Goal: Use online tool/utility: Use online tool/utility

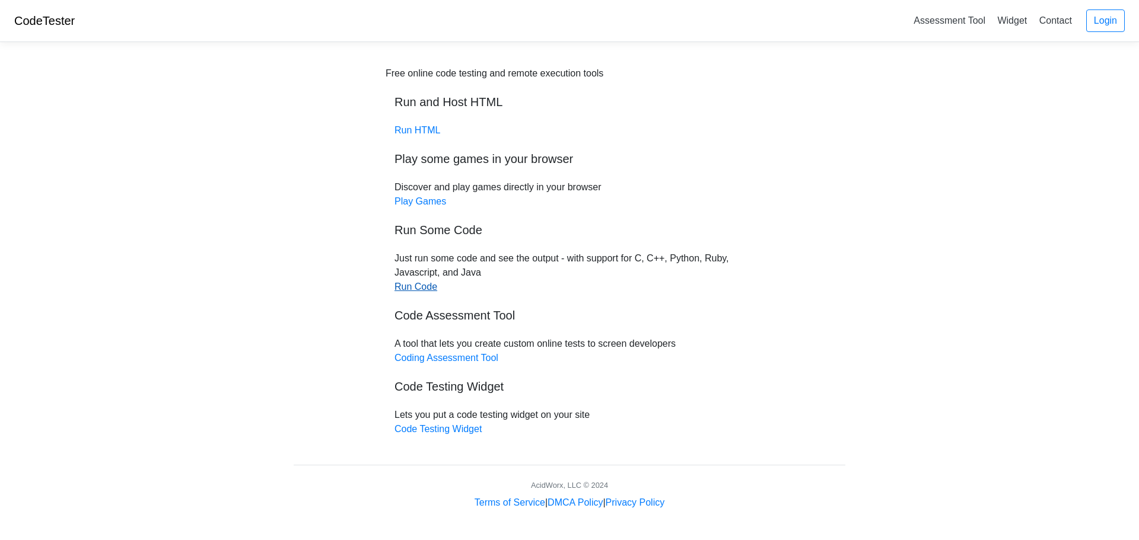
click at [430, 289] on link "Run Code" at bounding box center [415, 287] width 43 height 10
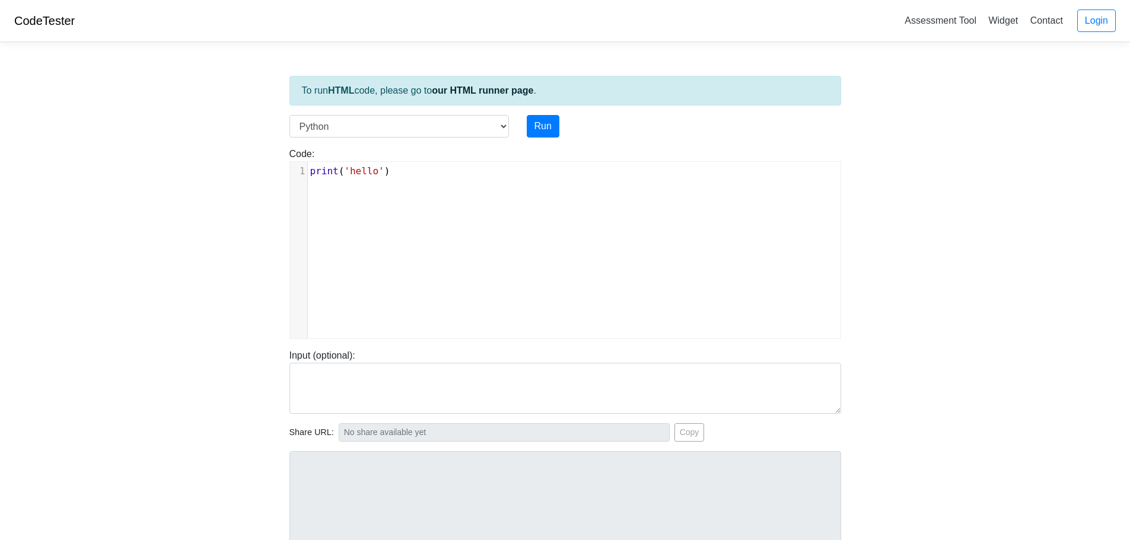
click at [425, 168] on pre "print ( 'hello' )" at bounding box center [579, 171] width 542 height 14
drag, startPoint x: 377, startPoint y: 168, endPoint x: 342, endPoint y: 170, distance: 35.0
click at [344, 170] on span "'hello'" at bounding box center [364, 170] width 40 height 11
type textarea "k"
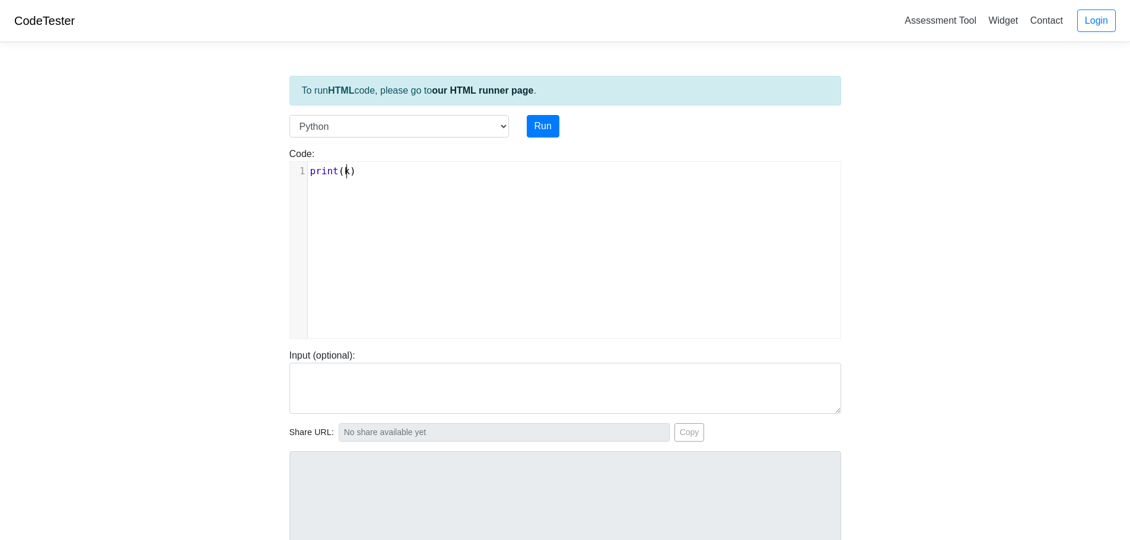
scroll to position [5, 5]
click at [424, 174] on pre "print ( k )" at bounding box center [579, 171] width 542 height 14
type textarea ";"
click at [415, 120] on select "C C++ Go Java Javascript Python Ruby" at bounding box center [398, 126] width 219 height 23
select select "cpp"
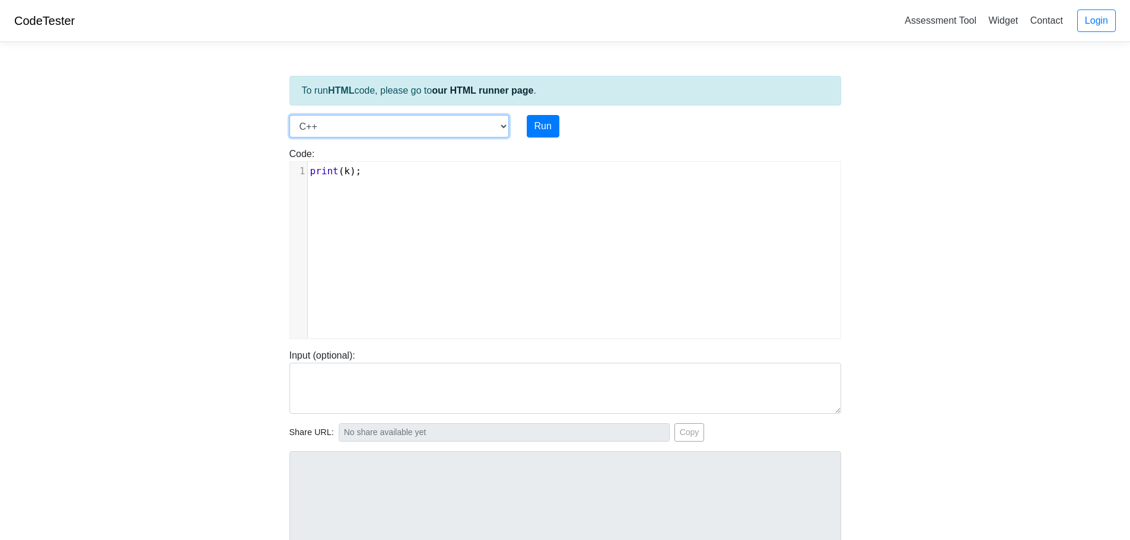
click at [289, 115] on select "C C++ Go Java Javascript Python Ruby" at bounding box center [398, 126] width 219 height 23
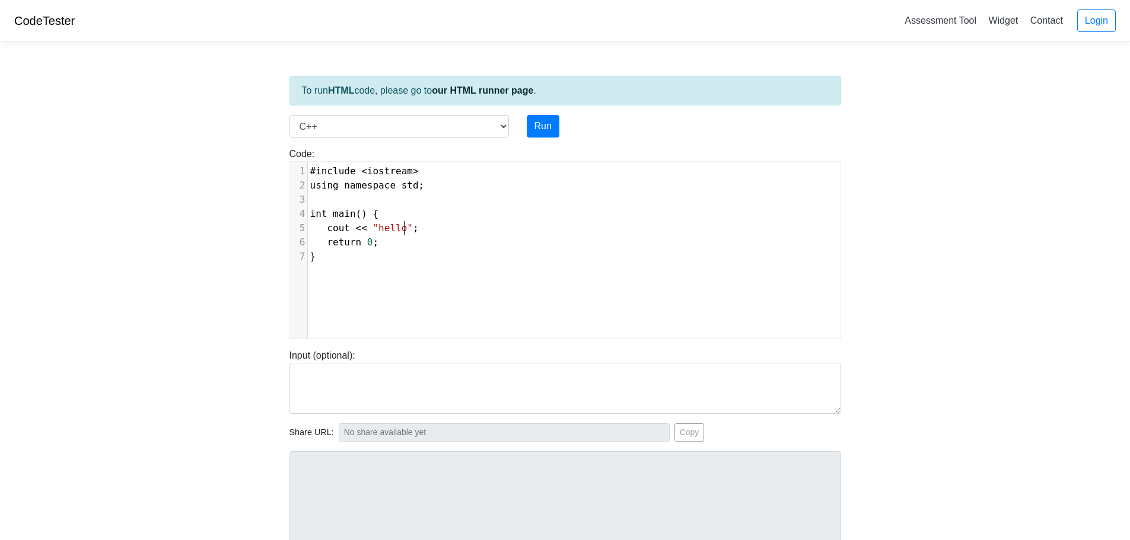
scroll to position [5, 0]
drag, startPoint x: 402, startPoint y: 228, endPoint x: 367, endPoint y: 233, distance: 36.0
click at [367, 233] on span "cout << "hello" ;" at bounding box center [364, 227] width 109 height 11
type textarea ";"
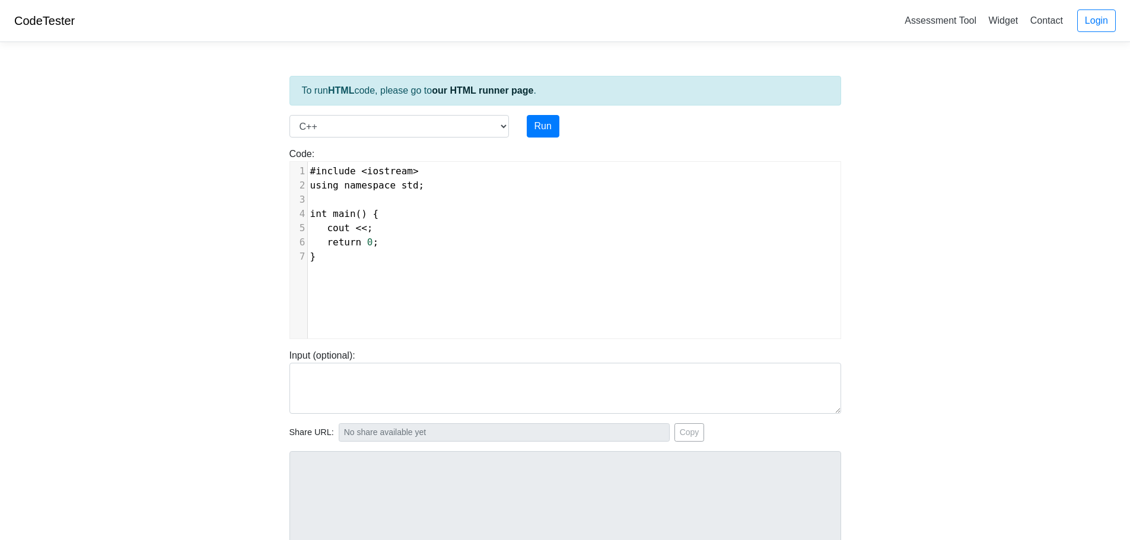
type textarea "k"
click at [366, 262] on pre "}" at bounding box center [579, 257] width 542 height 14
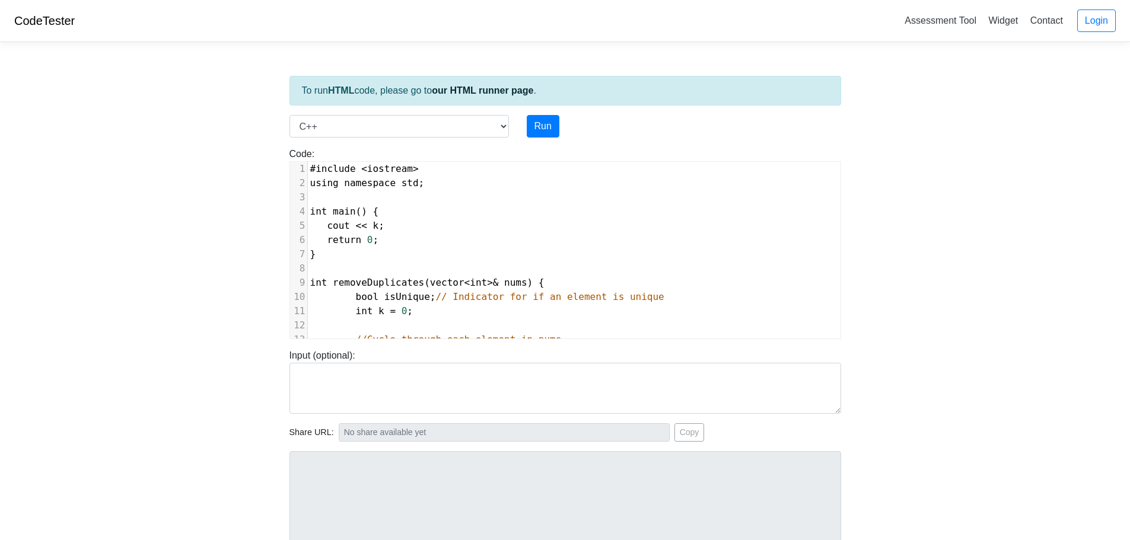
scroll to position [0, 0]
click at [402, 225] on pre "cout << k ;" at bounding box center [574, 228] width 533 height 14
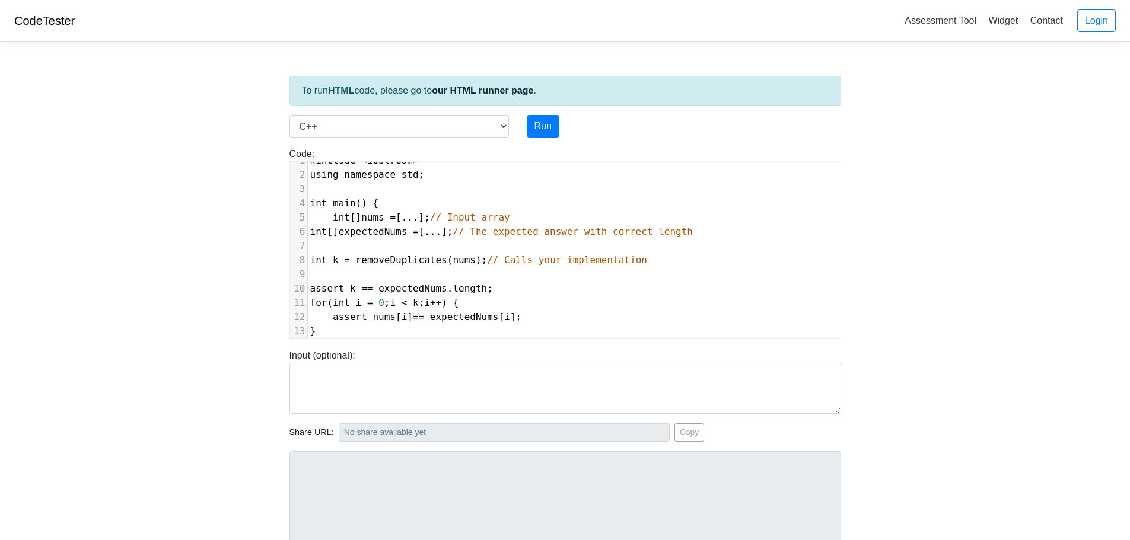
scroll to position [25, 0]
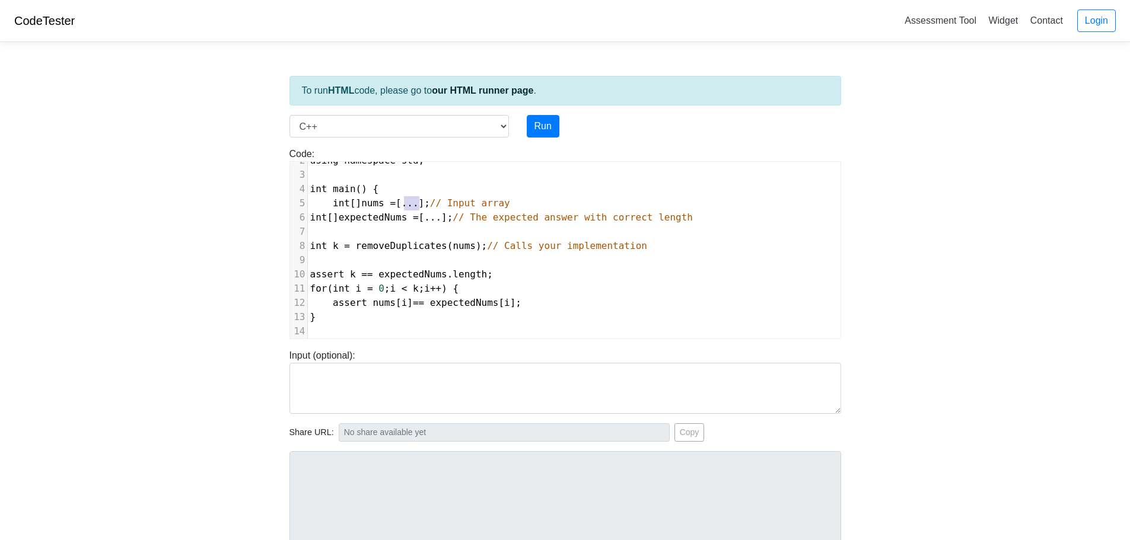
drag, startPoint x: 419, startPoint y: 205, endPoint x: 405, endPoint y: 206, distance: 14.3
click at [405, 206] on span "int [] nums = [...]; // Input array" at bounding box center [410, 203] width 200 height 11
type textarea "0,0,1,1,1,2,3,3,4"
type textarea "2,4"
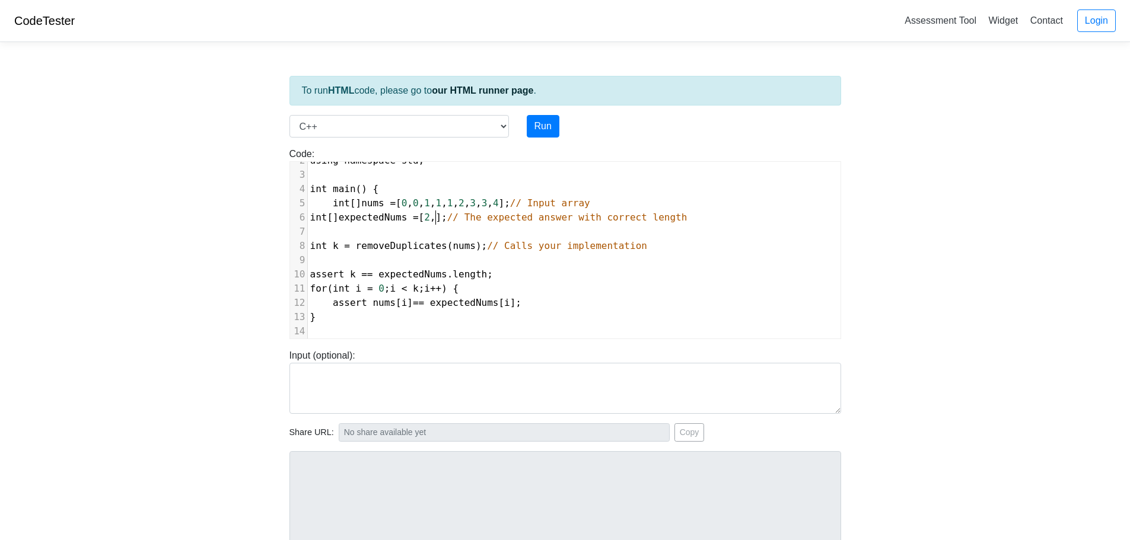
scroll to position [5, 15]
click at [310, 219] on span "int" at bounding box center [318, 217] width 17 height 11
click at [311, 249] on span "int" at bounding box center [318, 245] width 17 height 11
click at [310, 279] on span "assert" at bounding box center [327, 274] width 34 height 11
click at [310, 287] on span "for" at bounding box center [318, 288] width 17 height 11
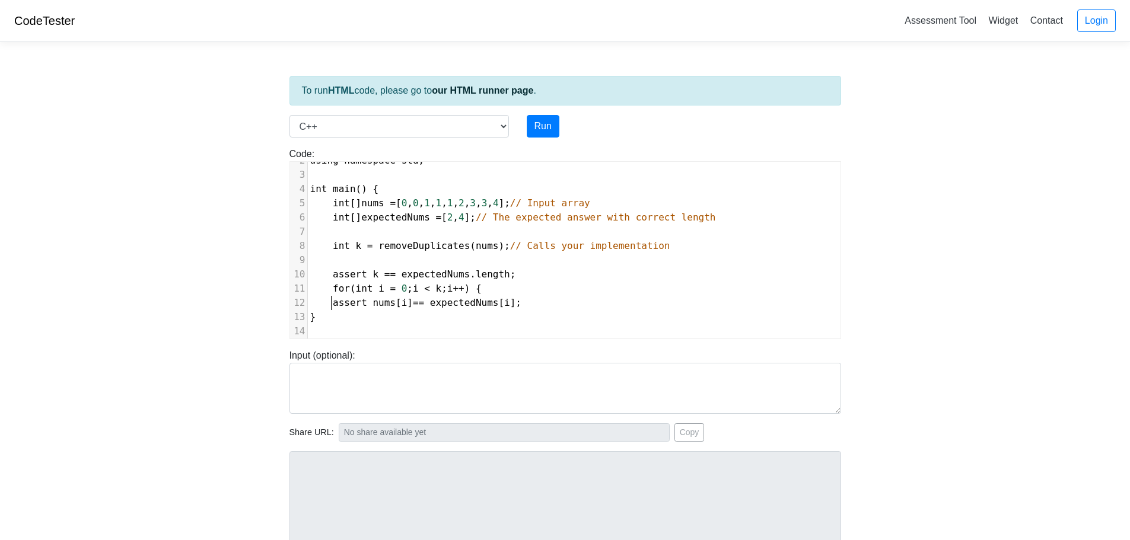
click at [329, 301] on span "assert nums [ i ] == expectedNums [ i ];" at bounding box center [416, 302] width 212 height 11
click at [310, 320] on span "}" at bounding box center [313, 316] width 6 height 11
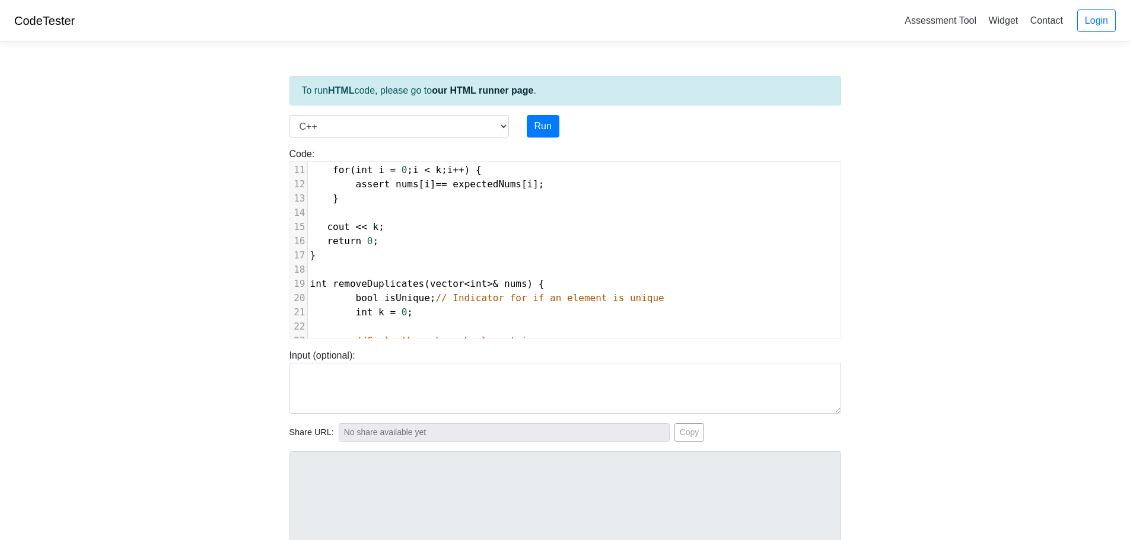
scroll to position [85, 0]
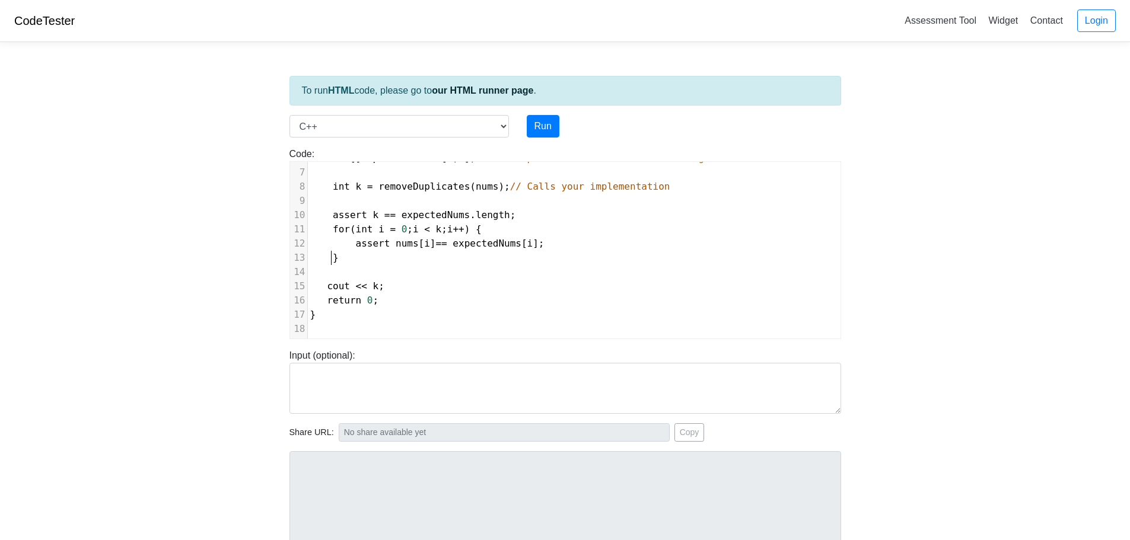
click at [354, 313] on pre "}" at bounding box center [574, 315] width 533 height 14
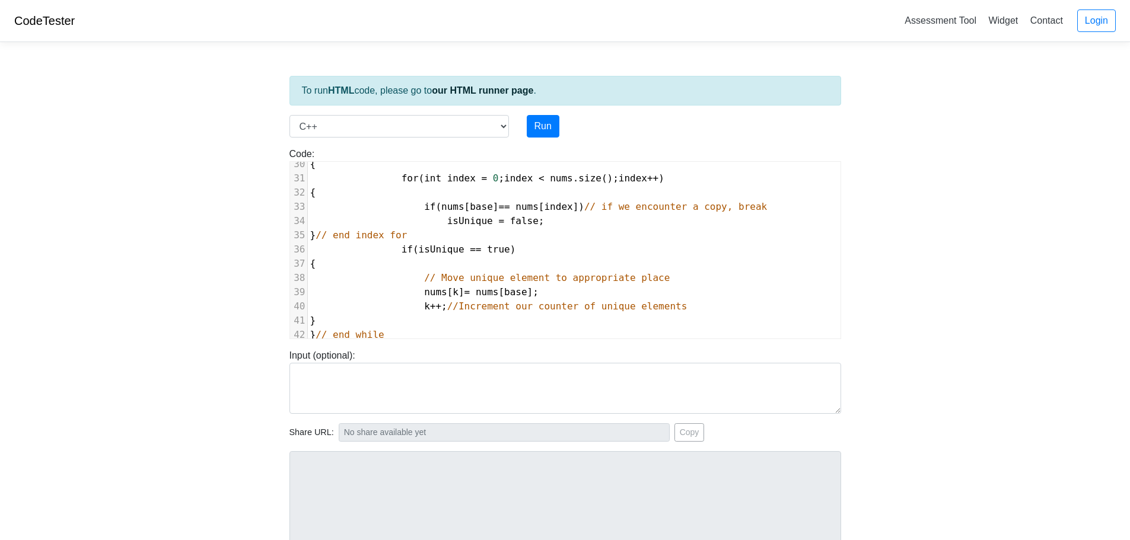
scroll to position [469, 0]
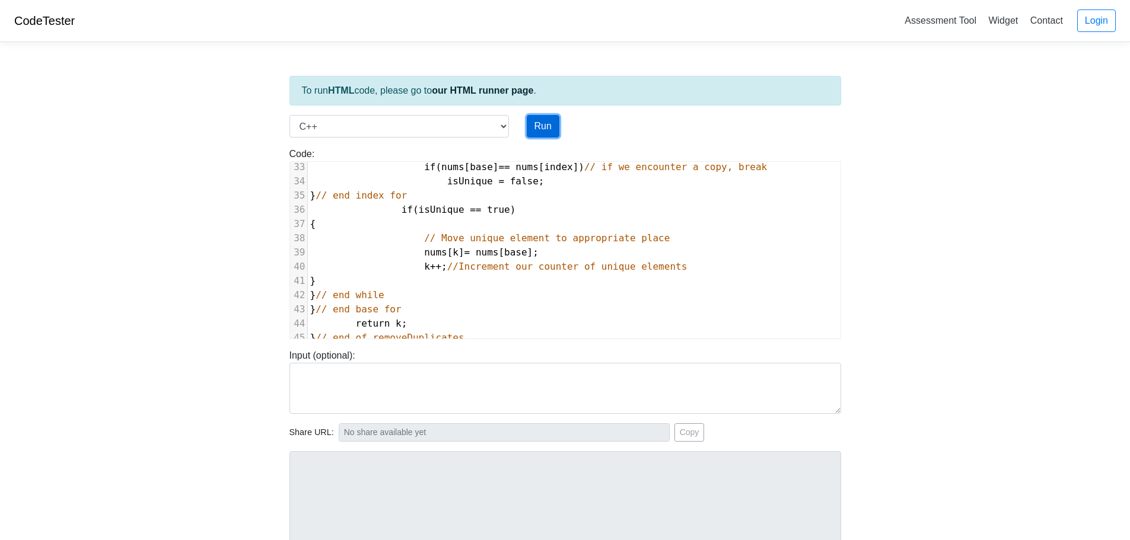
click at [534, 130] on button "Run" at bounding box center [543, 126] width 33 height 23
type input "[URL][DOMAIN_NAME]"
type textarea "Loremipsum dolors: Ametconsect Adipi Elitsed Doeius: temp.inc: Ut laboreet ‘dol…"
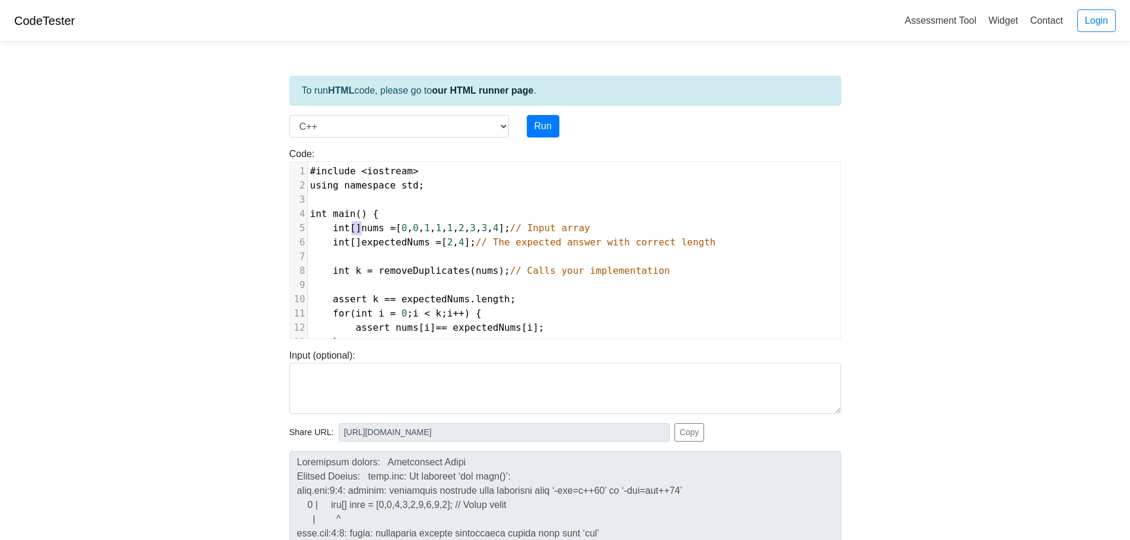
type textarea "[]"
drag, startPoint x: 361, startPoint y: 230, endPoint x: 349, endPoint y: 233, distance: 12.8
click at [349, 233] on span "int [] nums = [ 0 , 0 , 1 , 1 , 1 , 2 , 3 , 3 , 4 ]; // Input array" at bounding box center [450, 227] width 280 height 11
type textarea "[]"
drag, startPoint x: 361, startPoint y: 244, endPoint x: 348, endPoint y: 244, distance: 13.7
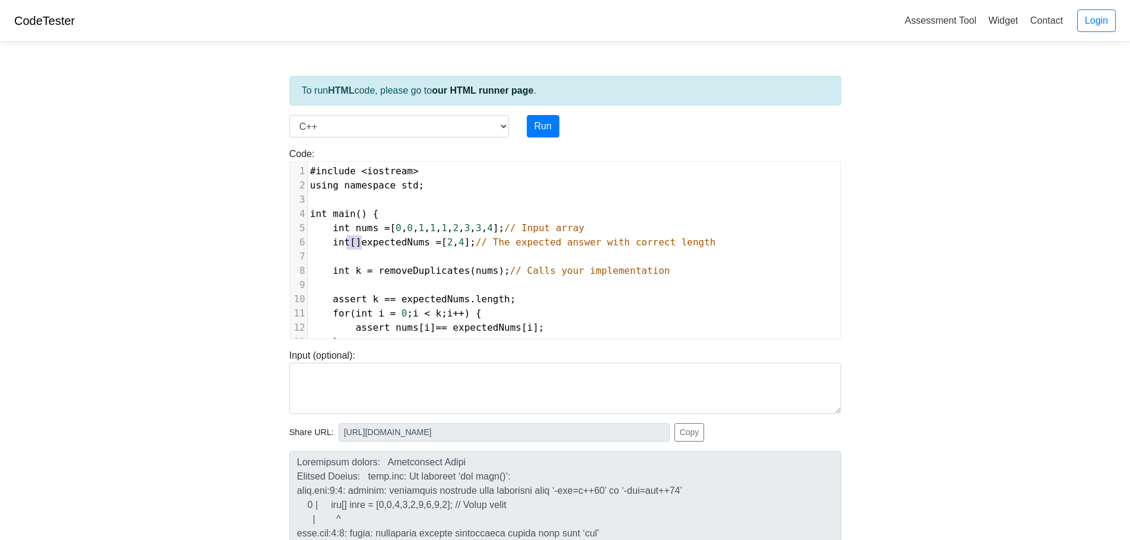
click at [348, 244] on span "int [] expectedNums = [ 2 , 4 ]; // The expected answer with correct length" at bounding box center [513, 242] width 406 height 11
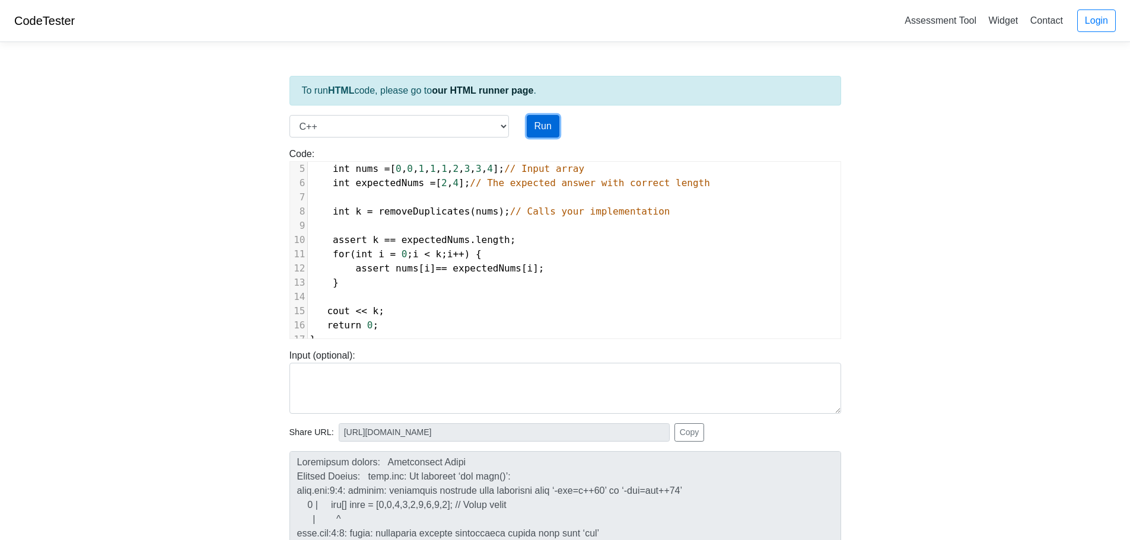
click at [547, 124] on button "Run" at bounding box center [543, 126] width 33 height 23
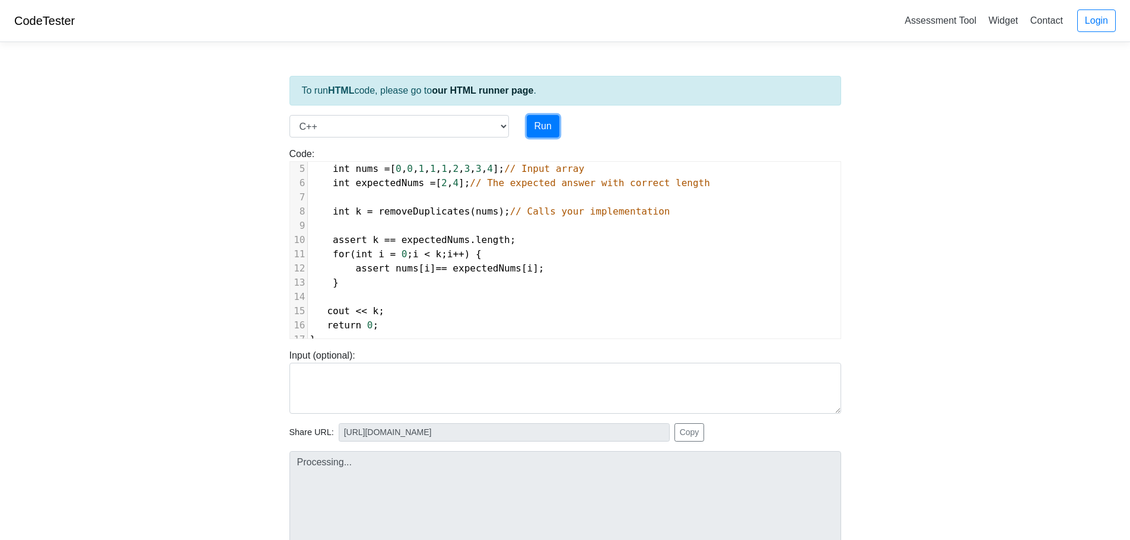
type input "[URL][DOMAIN_NAME]"
type textarea "Loremipsum dolors: Ametconsect Adipi Elitsed Doeius: temp.inc: Ut laboreet ‘dol…"
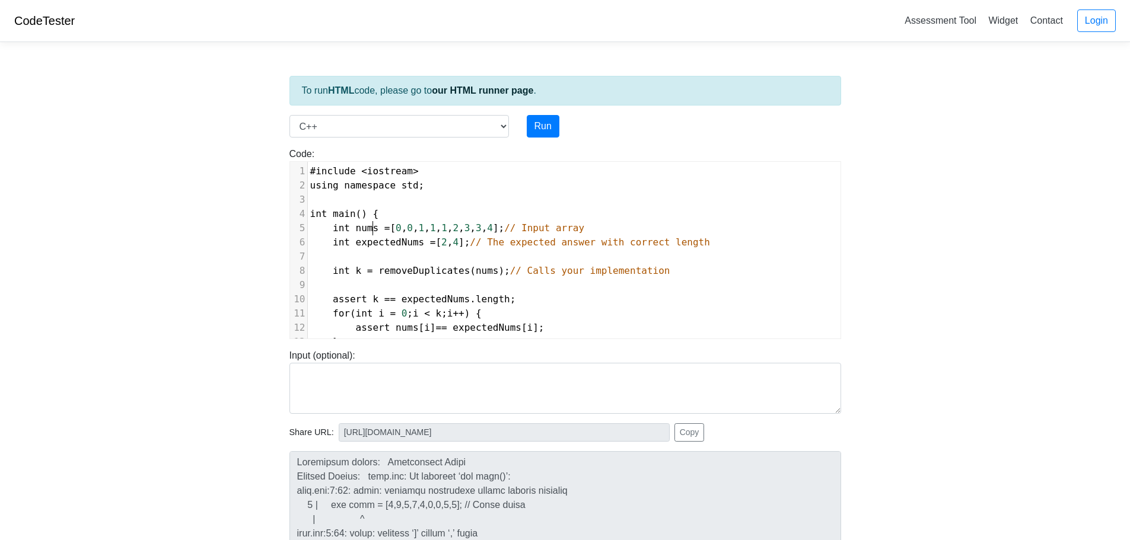
click at [372, 227] on span "nums" at bounding box center [367, 227] width 23 height 11
type textarea "[]"
click at [413, 246] on span "expectedNums" at bounding box center [390, 242] width 69 height 11
type textarea "[]"
click at [534, 131] on button "Run" at bounding box center [543, 126] width 33 height 23
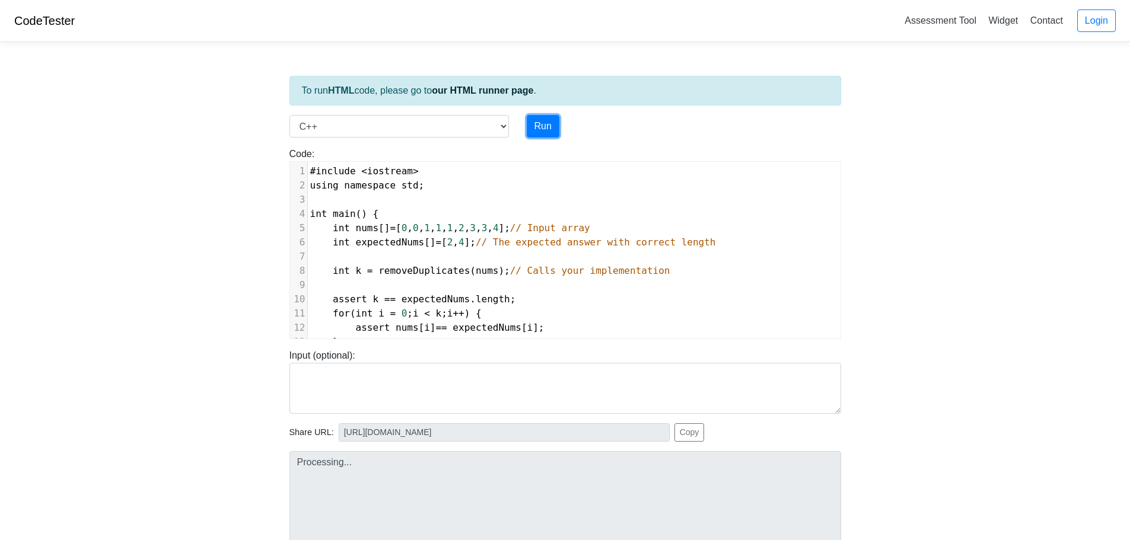
type input "[URL][DOMAIN_NAME]"
type textarea "Loremipsum dolors: Ametconsect Adipi Elitsed Doeius: temp.inc: Ut laboreet ‘dol…"
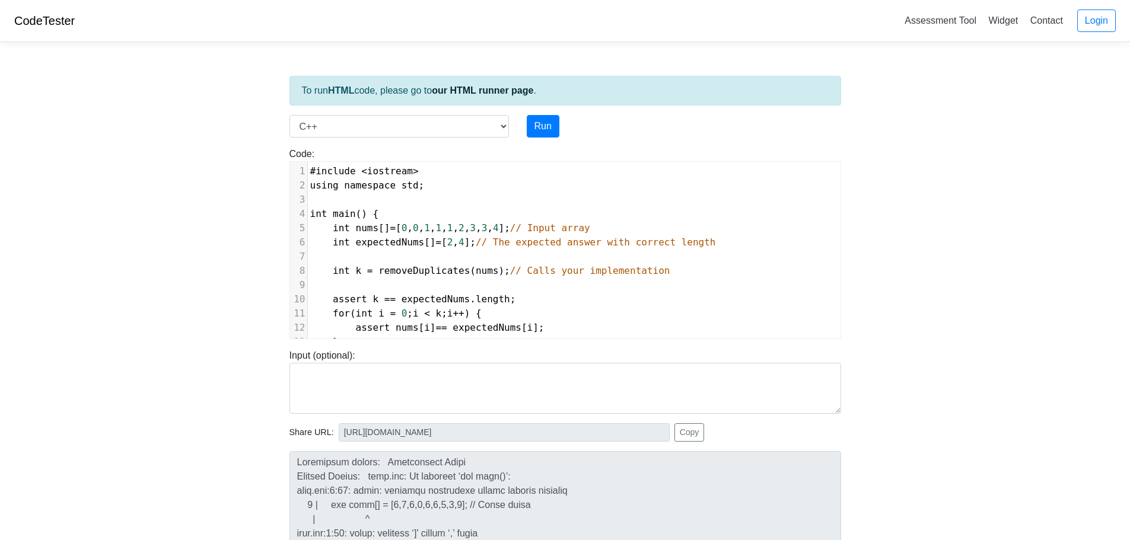
click at [562, 231] on span "// Input array" at bounding box center [550, 227] width 80 height 11
click at [553, 130] on button "Run" at bounding box center [543, 126] width 33 height 23
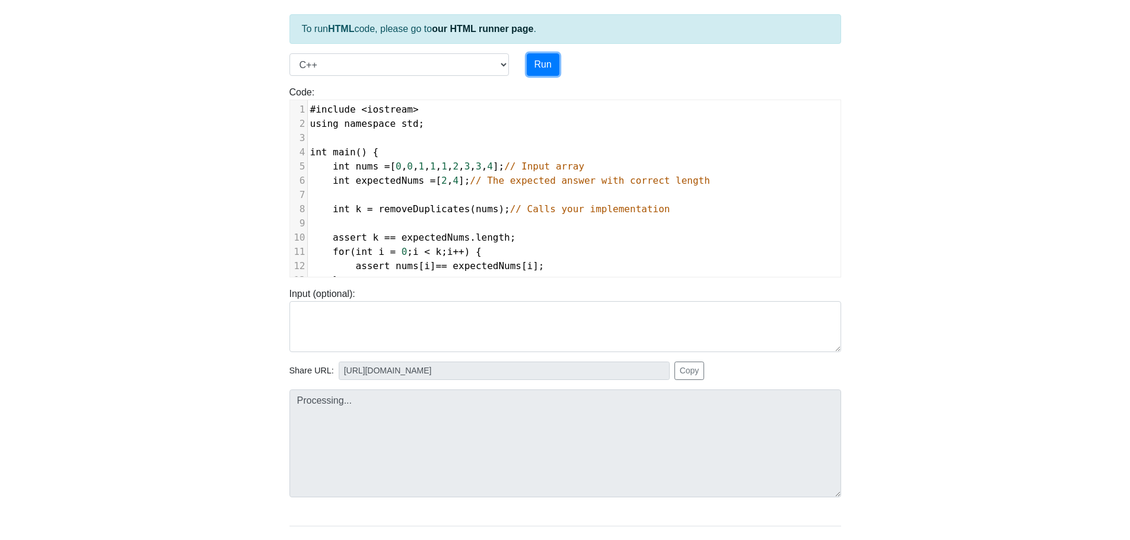
type input "[URL][DOMAIN_NAME]"
type textarea "Loremipsum dolors: Ametconsect Adipi Elitsed Doeius: temp.inc: Ut laboreet ‘dol…"
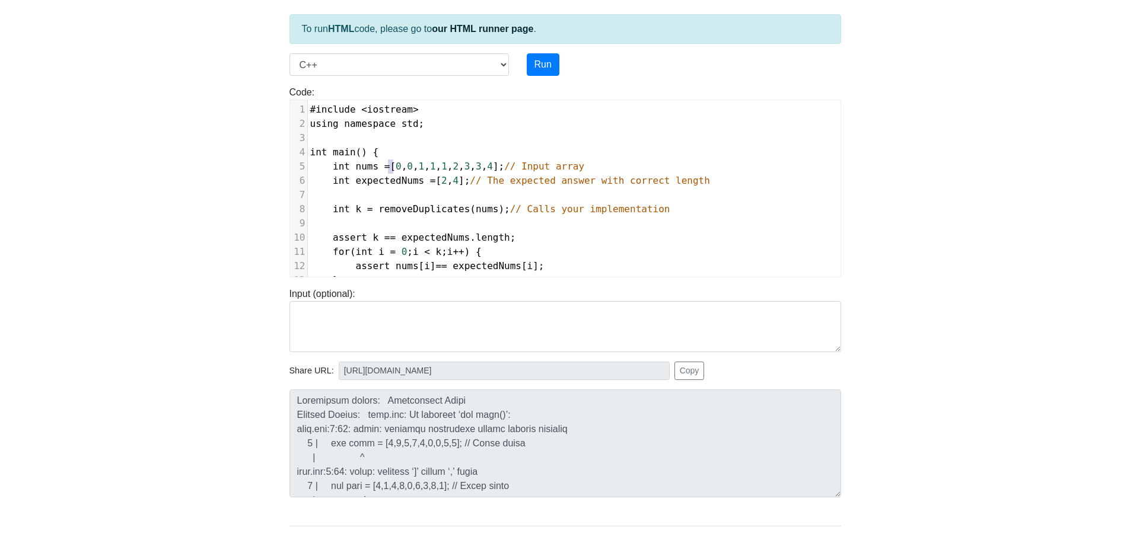
click at [390, 170] on span "int nums = [ 0 , 0 , 1 , 1 , 1 , 2 , 3 , 3 , 4 ]; // Input array" at bounding box center [447, 166] width 275 height 11
type textarea "{"
click at [482, 171] on span "int nums = { 0 , 0 , 1 , 1 , 1 , 2 , 3 , 3 , 4 ]; // Input array" at bounding box center [447, 166] width 275 height 11
type textarea "}"
click at [434, 183] on span "int expectedNums = [ 2 , 4 ]; // The expected answer with correct length" at bounding box center [510, 180] width 400 height 11
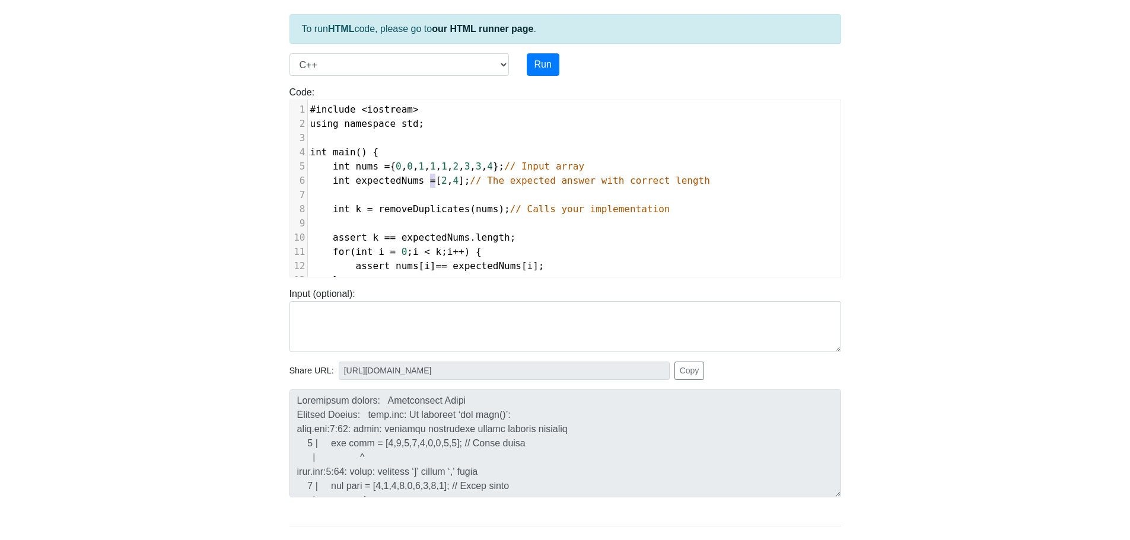
type textarea "{"
click at [449, 184] on span "int expectedNums = { 2 , 4 ]; // The expected answer with correct length" at bounding box center [510, 180] width 400 height 11
type textarea "}"
click at [372, 167] on span "int nums = { 0 , 0 , 1 , 1 , 1 , 2 , 3 , 3 , 4 }; // Input array" at bounding box center [447, 166] width 275 height 11
type textarea "[]"
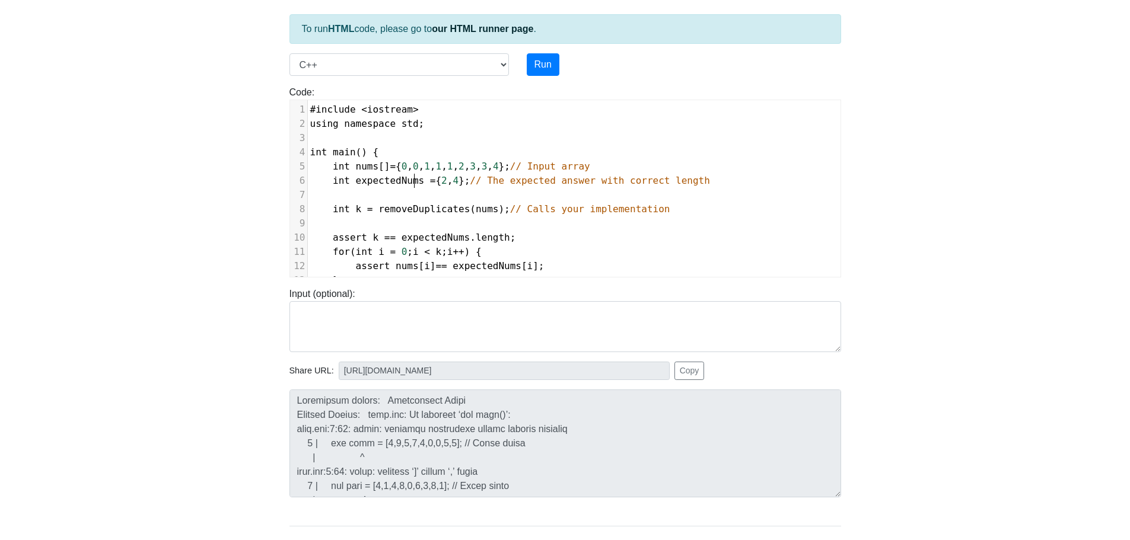
click at [415, 183] on span "int expectedNums = { 2 , 4 }; // The expected answer with correct length" at bounding box center [510, 180] width 400 height 11
type textarea "[]"
click at [420, 180] on span "int expectedNums [] = { 2 , 4 }; // The expected answer with correct length" at bounding box center [513, 180] width 406 height 11
type textarea "2"
click at [376, 167] on span "int nums [] = { 0 , 0 , 1 , 1 , 1 , 2 , 3 , 3 , 4 }; // Input array" at bounding box center [450, 166] width 280 height 11
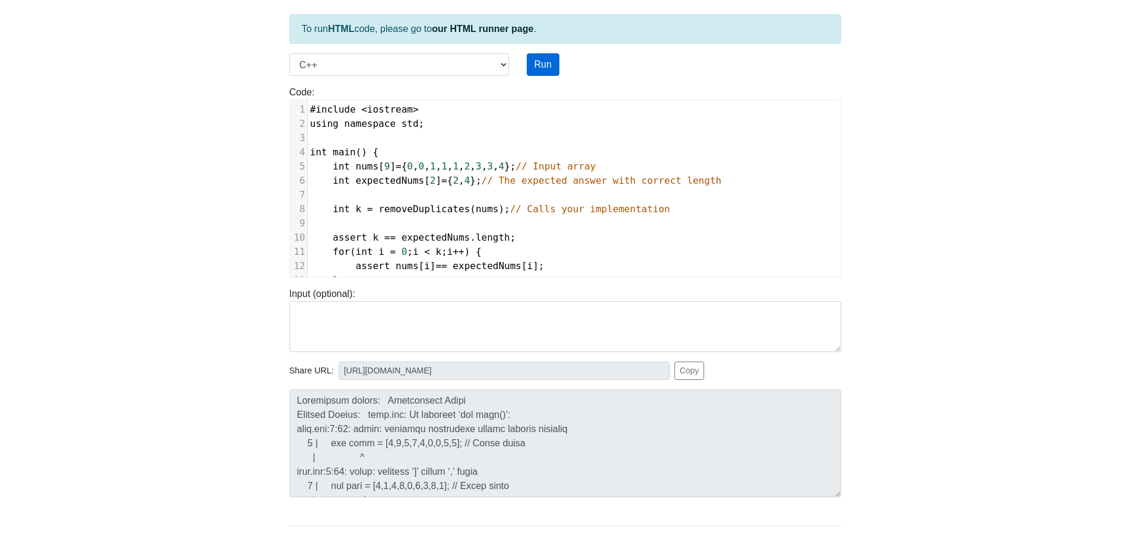
type textarea "9"
click at [536, 66] on button "Run" at bounding box center [543, 64] width 33 height 23
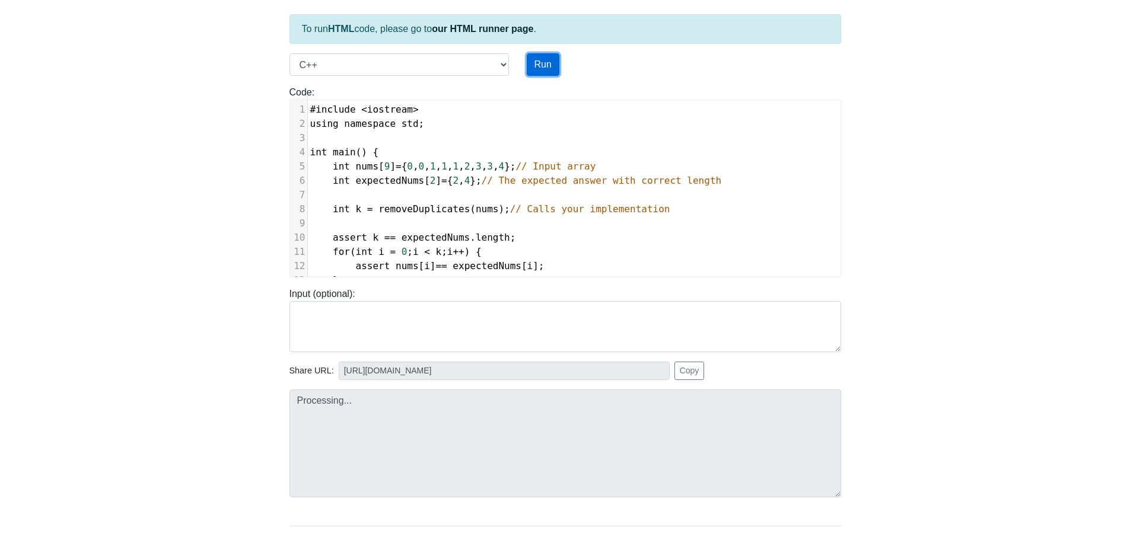
type input "[URL][DOMAIN_NAME]"
type textarea "Loremipsum dolors: Ametconsect Adipi Elitsed Doeius: temp.inc: Ut laboreet ‘dol…"
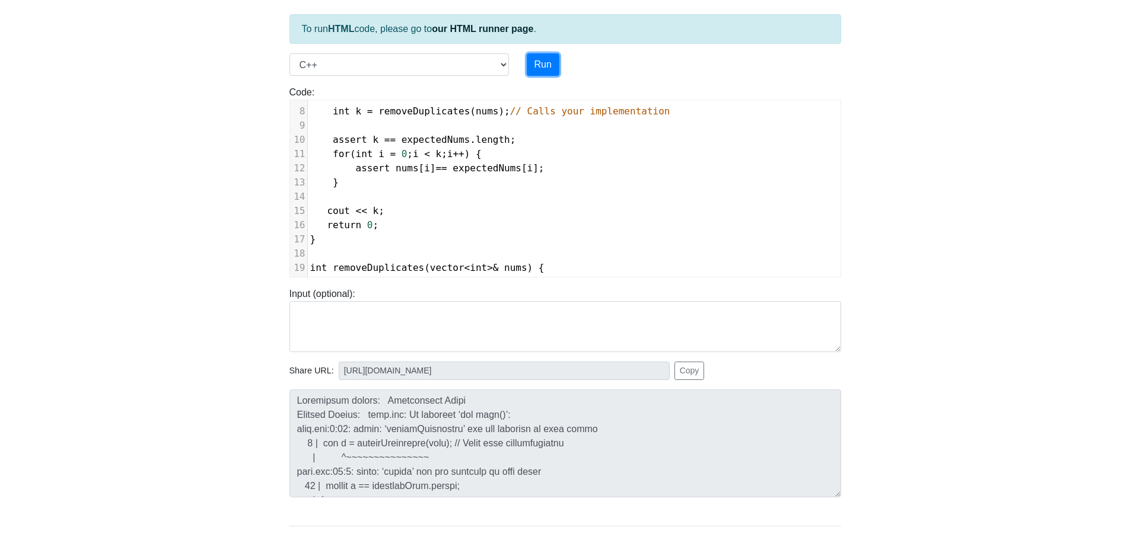
scroll to position [118, 0]
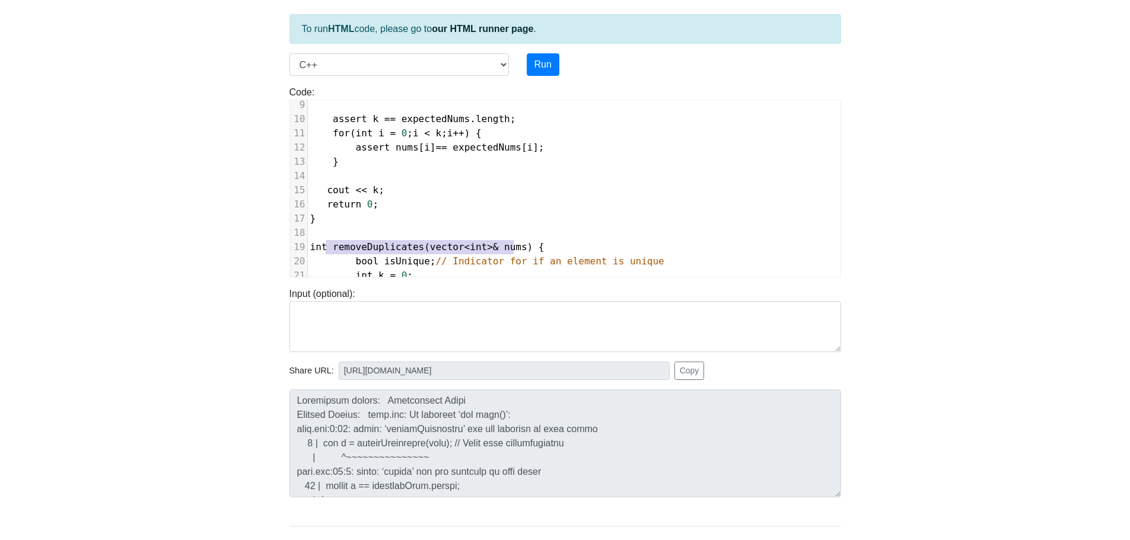
type textarea "removeDuplicates(vector<int>& nums)"
drag, startPoint x: 512, startPoint y: 246, endPoint x: 329, endPoint y: 250, distance: 183.3
click at [329, 250] on span "int removeDuplicates ( vector < int >& nums ) {" at bounding box center [427, 246] width 234 height 11
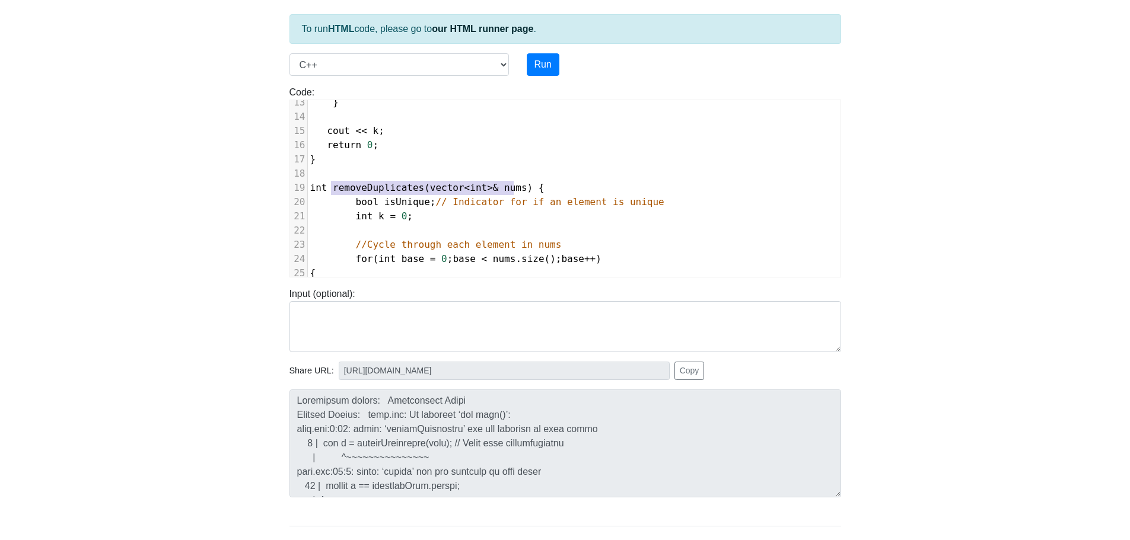
click at [487, 189] on span ">&" at bounding box center [492, 187] width 11 height 11
drag, startPoint x: 476, startPoint y: 187, endPoint x: 422, endPoint y: 192, distance: 54.7
click at [422, 192] on span "int removeDuplicates ( vector < int >& nums ) {" at bounding box center [427, 187] width 234 height 11
type textarea "int"
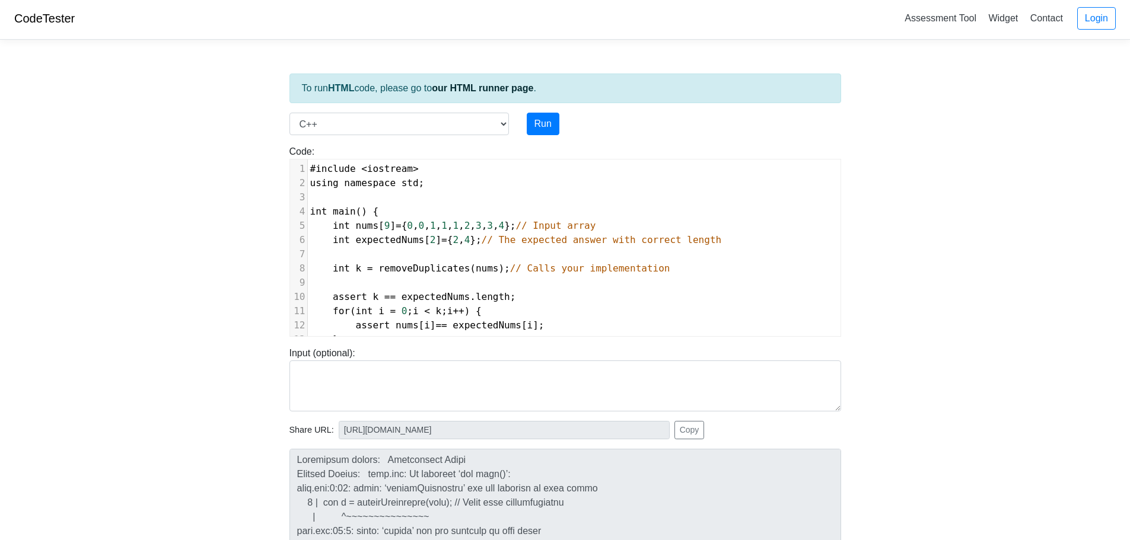
click at [372, 194] on pre "​" at bounding box center [574, 197] width 533 height 14
click at [464, 198] on span ">&" at bounding box center [469, 197] width 11 height 11
click at [447, 198] on span "int" at bounding box center [455, 197] width 17 height 11
click at [437, 187] on pre "using namespace std ;" at bounding box center [574, 183] width 533 height 14
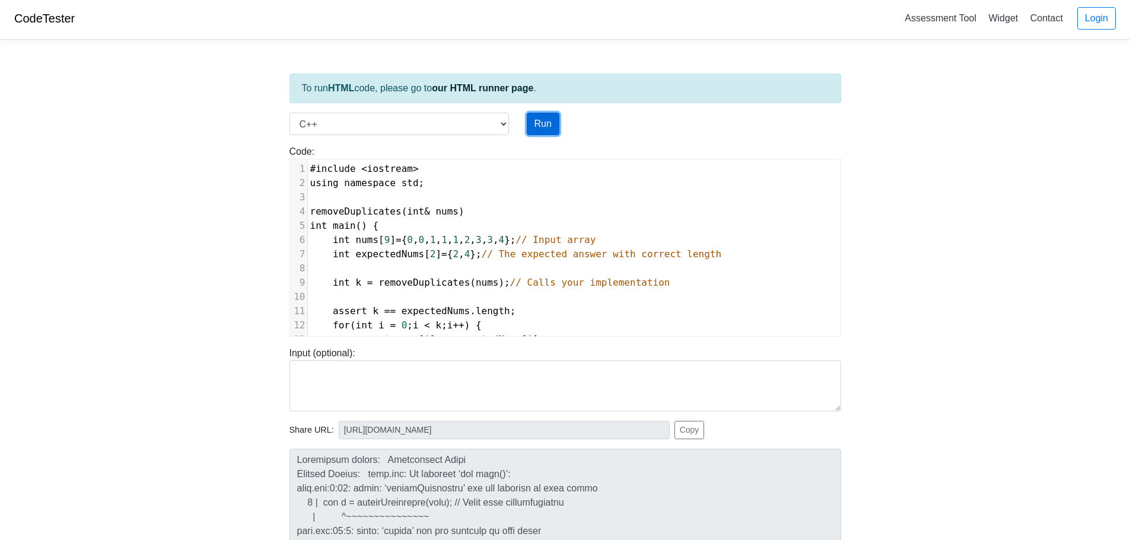
click at [540, 127] on button "Run" at bounding box center [543, 124] width 33 height 23
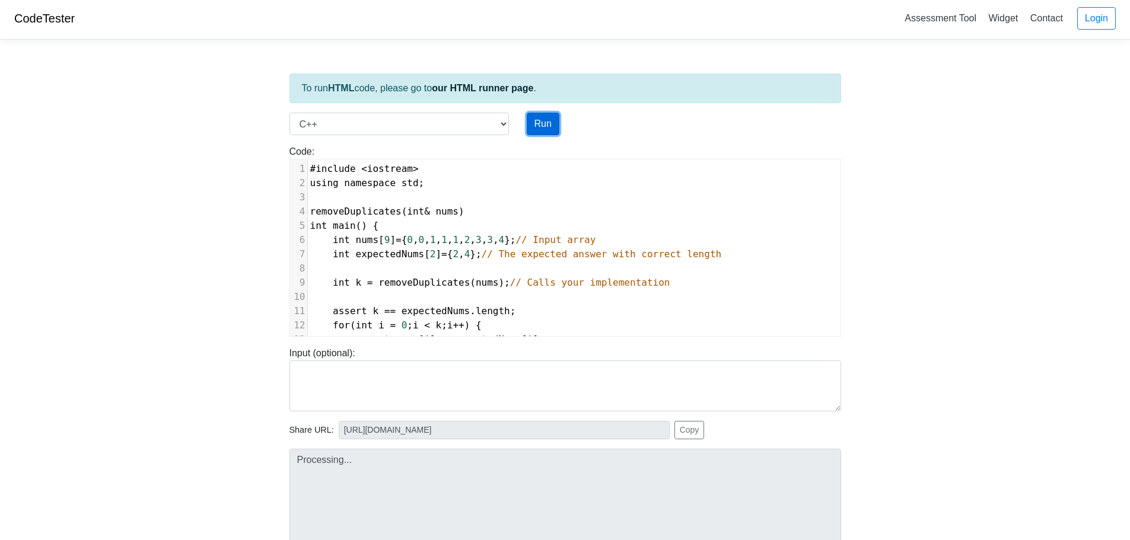
type input "[URL][DOMAIN_NAME]"
type textarea "Loremipsum dolors: Ametconsect Adipi Elitsed Doeius: temp.inc:9:3: utlab: etdol…"
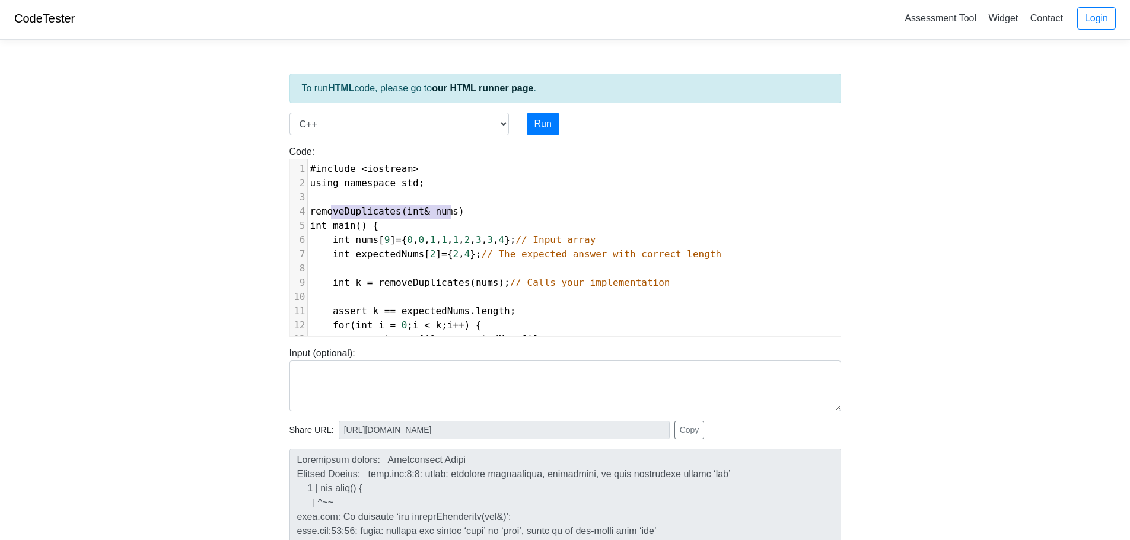
type textarea "removeDuplicates(int& nums)"
drag, startPoint x: 452, startPoint y: 206, endPoint x: 301, endPoint y: 216, distance: 151.6
click at [308, 216] on div "4 removeDuplicates ( int & nums )" at bounding box center [574, 212] width 533 height 14
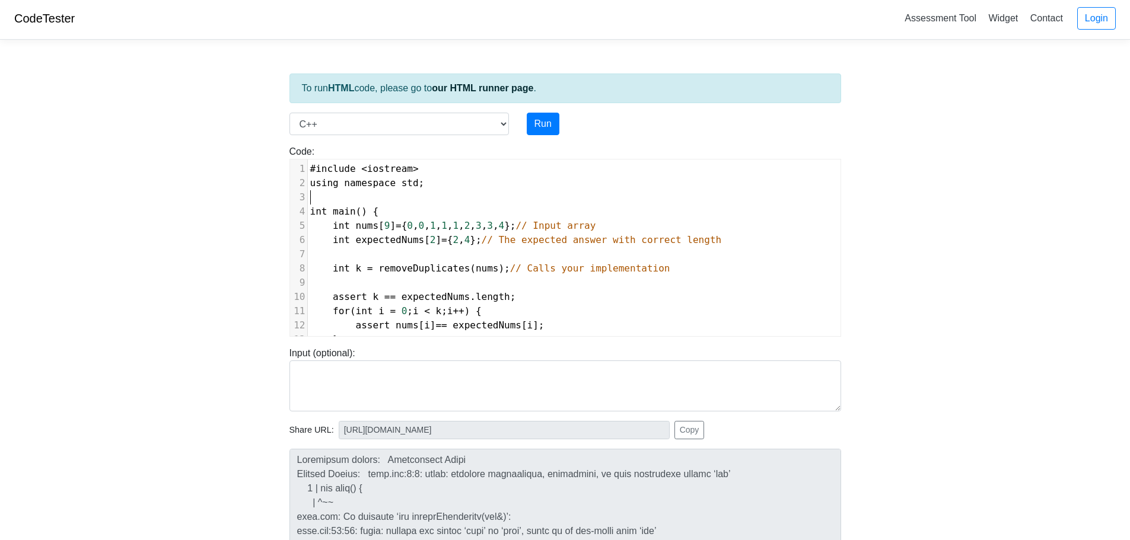
click at [593, 225] on pre "int nums [ 9 ] = { 0 , 0 , 1 , 1 , 1 , 2 , 3 , 3 , 4 }; // Input array" at bounding box center [574, 226] width 533 height 14
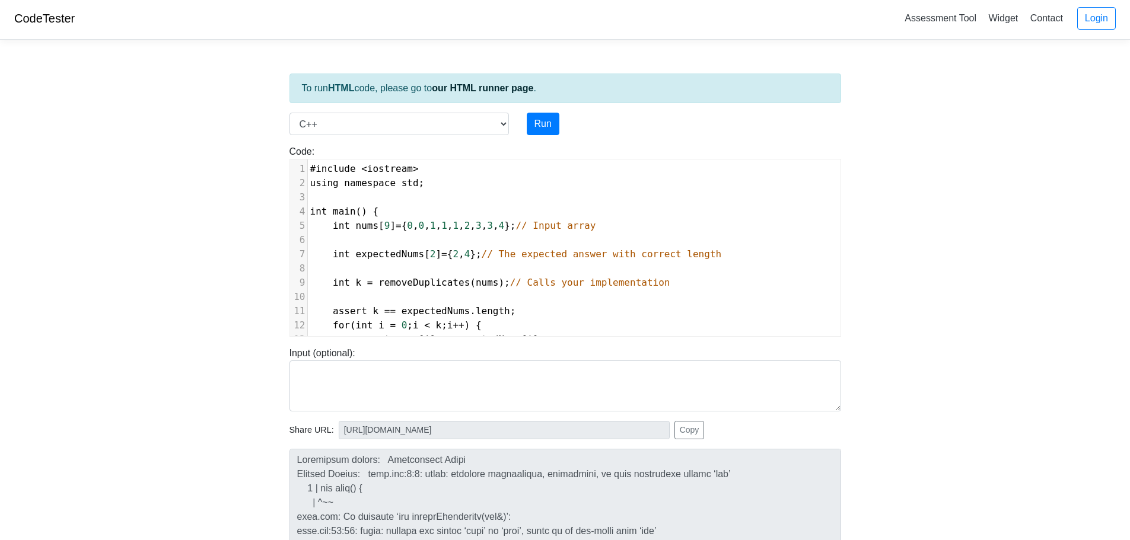
paste textarea
click at [531, 130] on button "Run" at bounding box center [543, 124] width 33 height 23
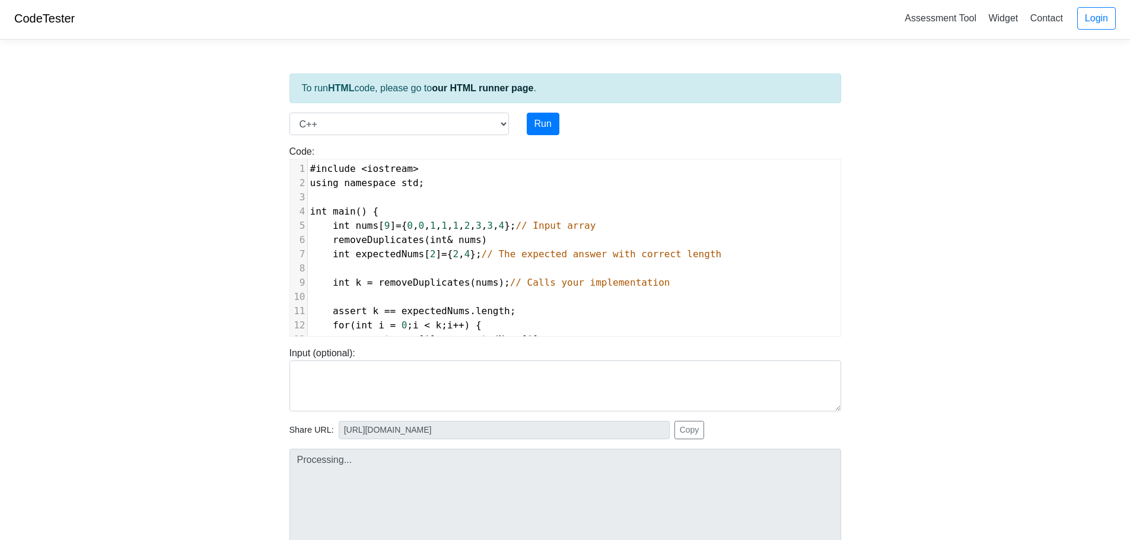
type input "[URL][DOMAIN_NAME]"
type textarea "Loremipsum dolors: Ametconsect Adipi Elitsed Doeius: temp.inc: Ut laboreet ‘dol…"
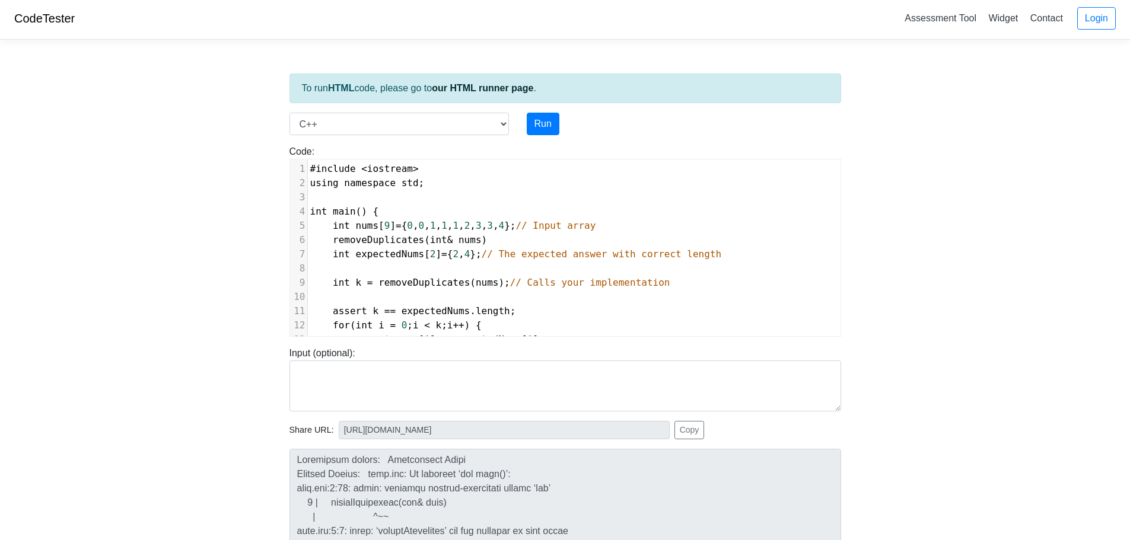
click at [507, 239] on pre "removeDuplicates ( int & nums )" at bounding box center [574, 240] width 533 height 14
type textarea ";"
click at [551, 124] on button "Run" at bounding box center [543, 124] width 33 height 23
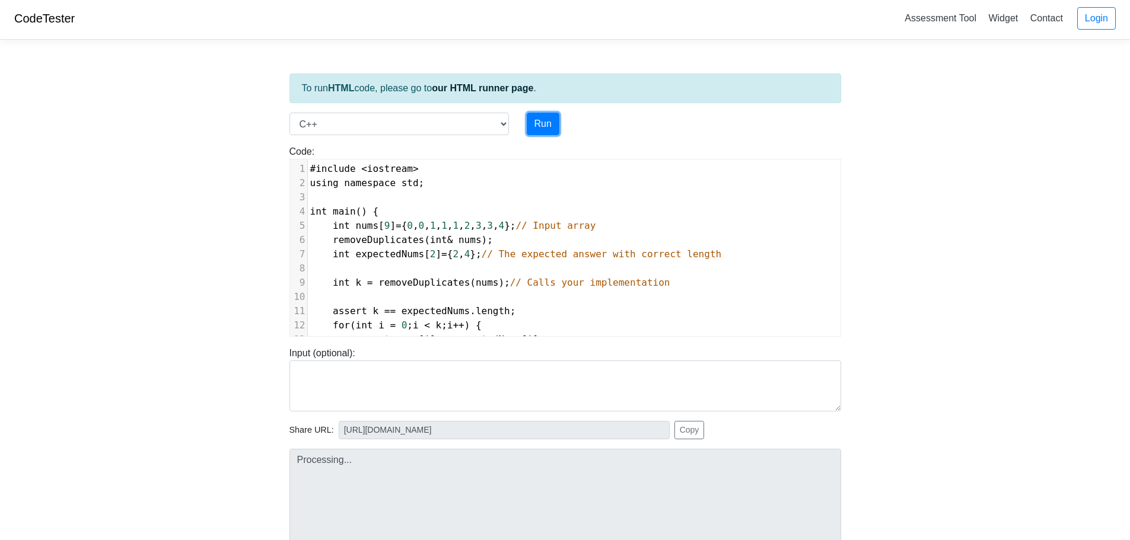
type input "[URL][DOMAIN_NAME]"
type textarea "Loremipsum dolors: Ametconsect Adipi Elitsed Doeius: temp.inc: Ut laboreet ‘dol…"
